Goal: Task Accomplishment & Management: Complete application form

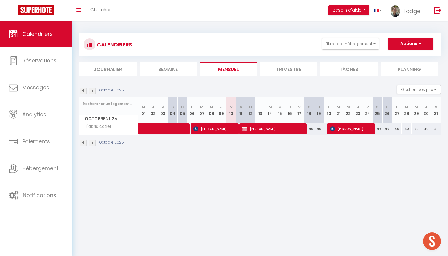
click at [406, 42] on button "Actions" at bounding box center [411, 44] width 46 height 12
click at [396, 56] on link "Nouvelle réservation" at bounding box center [405, 57] width 52 height 9
select select
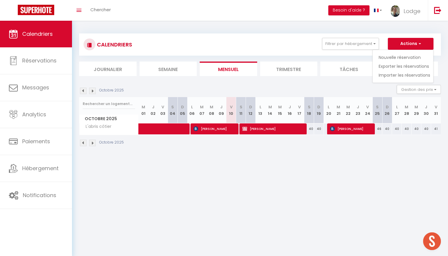
select select
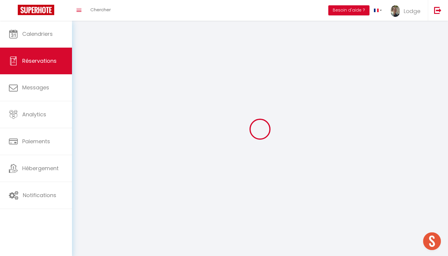
select select
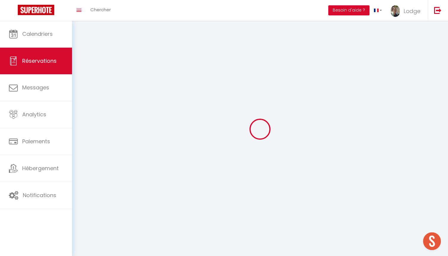
select select
checkbox input "false"
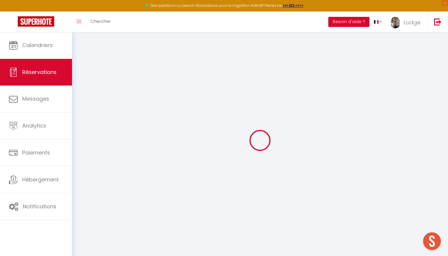
select select
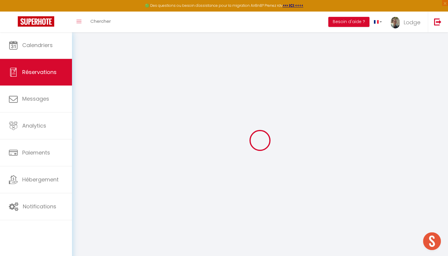
select select
checkbox input "false"
select select
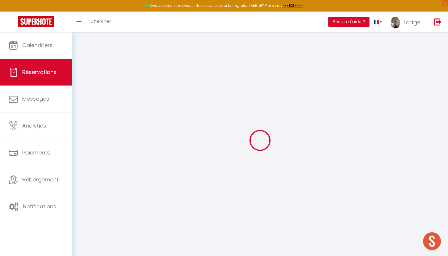
select select
checkbox input "false"
select select
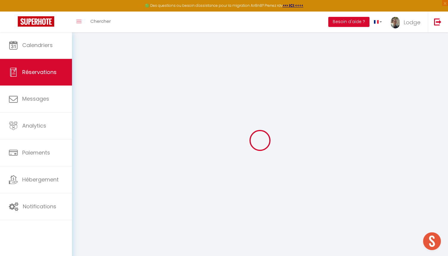
select select
checkbox input "false"
select select
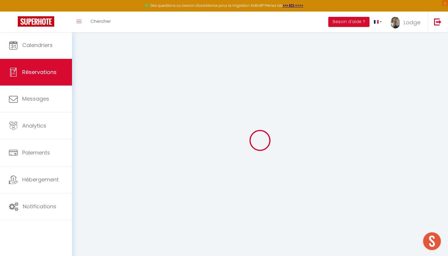
select select
